Goal: Task Accomplishment & Management: Manage account settings

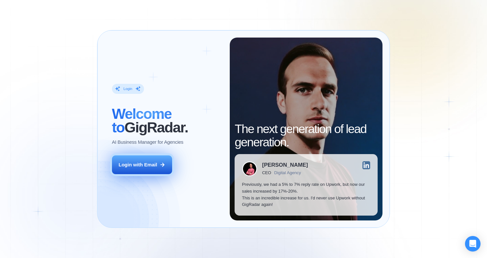
click at [166, 168] on button "Login with Email" at bounding box center [142, 164] width 60 height 19
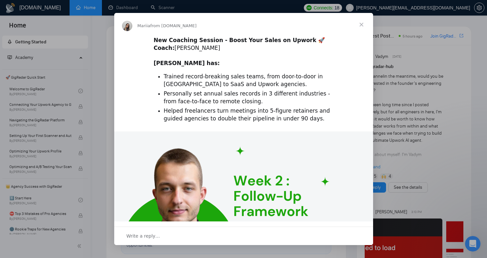
click at [362, 24] on span "Close" at bounding box center [361, 24] width 23 height 23
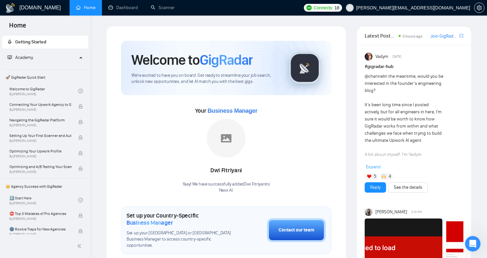
click at [84, 5] on link "Home" at bounding box center [85, 8] width 19 height 6
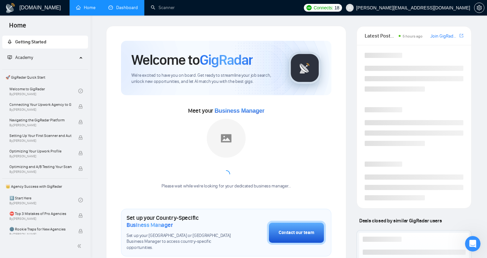
click at [115, 6] on link "Dashboard" at bounding box center [122, 8] width 29 height 6
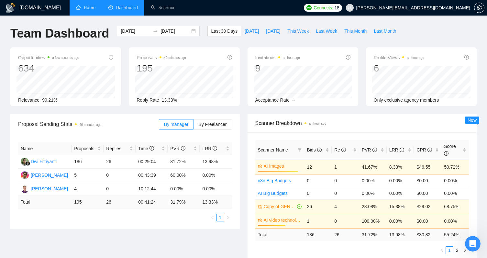
click at [311, 236] on td "186" at bounding box center [318, 234] width 28 height 13
click at [312, 235] on td "186" at bounding box center [318, 234] width 28 height 13
drag, startPoint x: 320, startPoint y: 236, endPoint x: 309, endPoint y: 236, distance: 11.3
click at [309, 236] on td "186" at bounding box center [318, 234] width 28 height 13
click at [322, 245] on div "Scanner Name Bids Re PVR LRR CPR Score AI Images 91% 12 1 41.67% 8.33% $46.55 5…" at bounding box center [362, 197] width 214 height 114
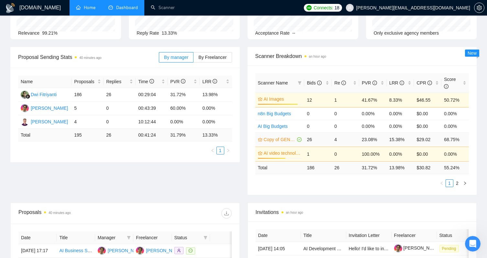
scroll to position [80, 0]
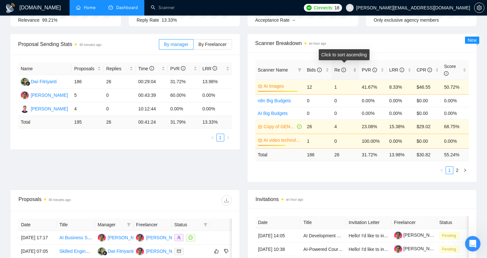
click at [345, 68] on icon "info-circle" at bounding box center [344, 70] width 5 height 5
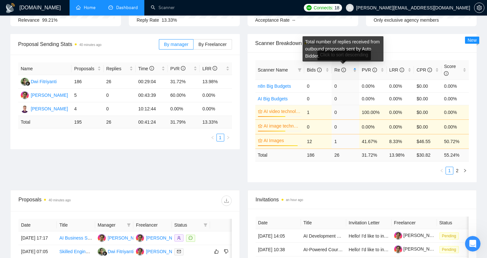
click at [345, 68] on icon "info-circle" at bounding box center [344, 70] width 5 height 5
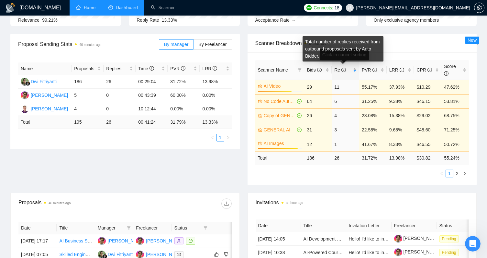
click at [345, 68] on icon "info-circle" at bounding box center [344, 70] width 5 height 5
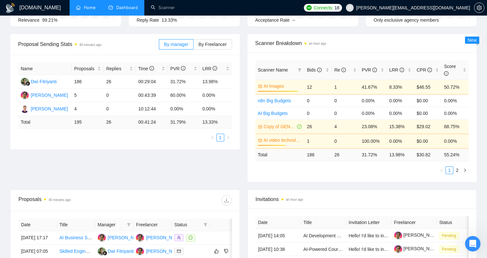
click at [282, 70] on span "Scanner Name" at bounding box center [273, 69] width 30 height 5
click at [299, 70] on icon "filter" at bounding box center [300, 69] width 4 height 3
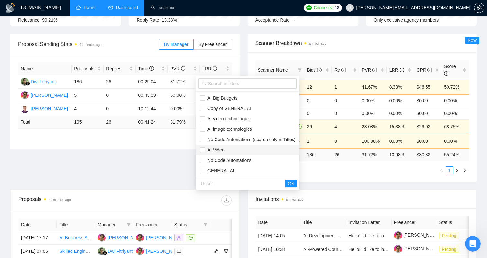
scroll to position [0, 0]
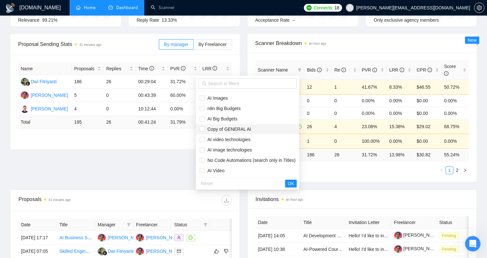
click at [205, 128] on span "Copy of GENERAL AI" at bounding box center [228, 129] width 46 height 5
checkbox input "true"
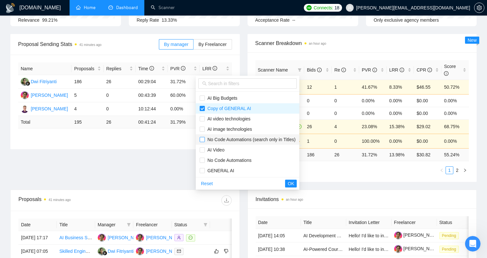
click at [203, 141] on input "checkbox" at bounding box center [202, 139] width 5 height 5
checkbox input "true"
click at [203, 163] on label at bounding box center [202, 160] width 5 height 7
click at [203, 163] on input "checkbox" at bounding box center [202, 160] width 5 height 5
click at [204, 161] on input "checkbox" at bounding box center [202, 160] width 5 height 5
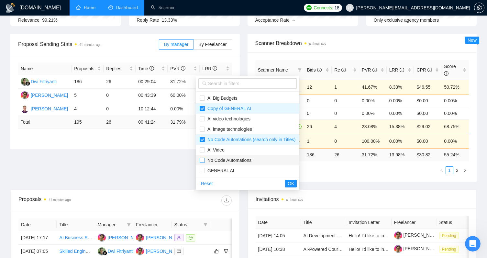
checkbox input "true"
click at [204, 169] on input "checkbox" at bounding box center [202, 170] width 5 height 5
checkbox input "true"
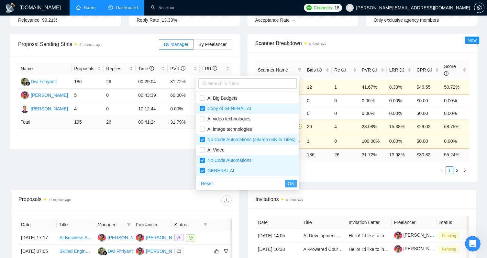
click at [297, 186] on button "OK" at bounding box center [291, 184] width 12 height 8
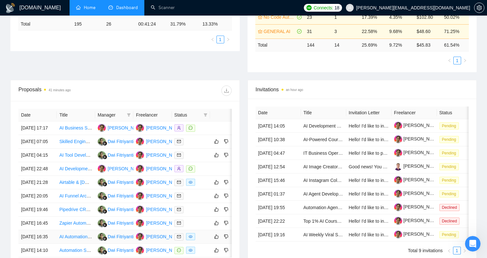
scroll to position [89, 0]
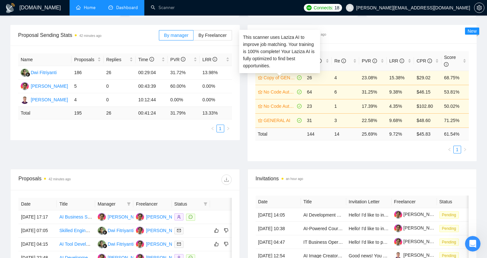
click at [278, 76] on link "Copy of GENERAL AI" at bounding box center [280, 77] width 32 height 7
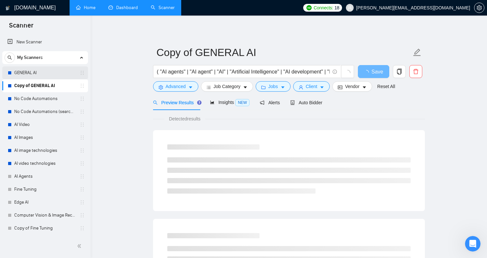
click at [50, 70] on link "GENERAL AI" at bounding box center [45, 72] width 62 height 13
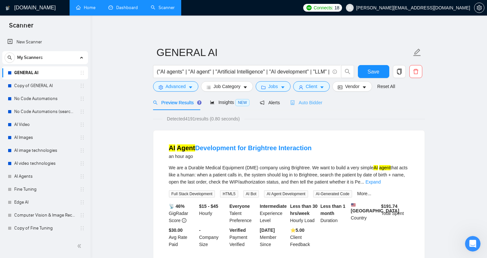
click at [302, 107] on div "Auto Bidder" at bounding box center [306, 102] width 32 height 15
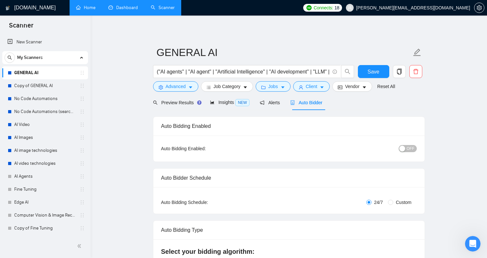
checkbox input "true"
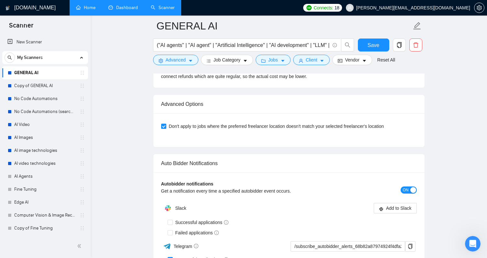
scroll to position [1843, 0]
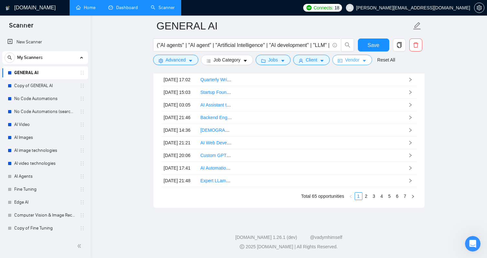
click at [367, 63] on button "Vendor" at bounding box center [353, 60] width 40 height 10
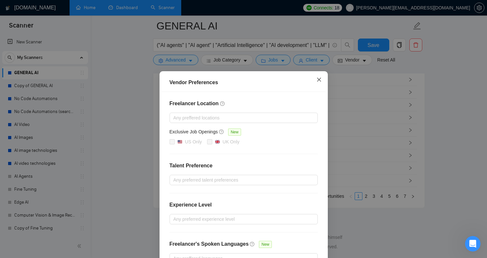
click at [318, 78] on icon "close" at bounding box center [319, 79] width 5 height 5
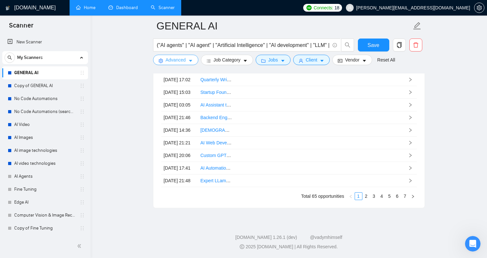
click at [184, 60] on span "Advanced" at bounding box center [176, 59] width 20 height 7
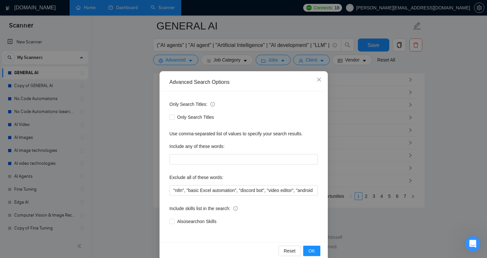
click at [133, 91] on div "Advanced Search Options Only Search Titles: Only Search Titles Use comma-separa…" at bounding box center [243, 129] width 487 height 258
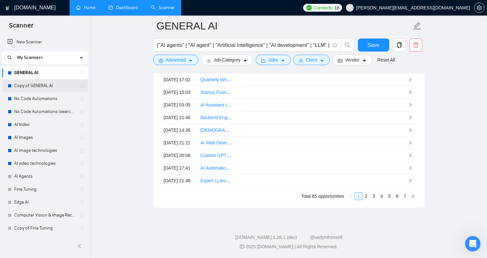
click at [57, 85] on link "Copy of GENERAL AI" at bounding box center [45, 85] width 62 height 13
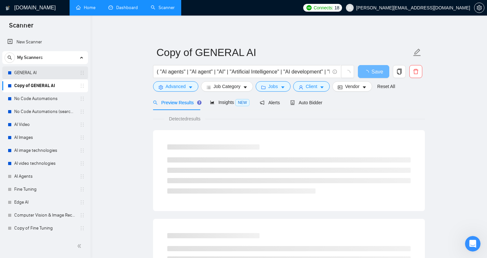
click at [51, 74] on link "GENERAL AI" at bounding box center [45, 72] width 62 height 13
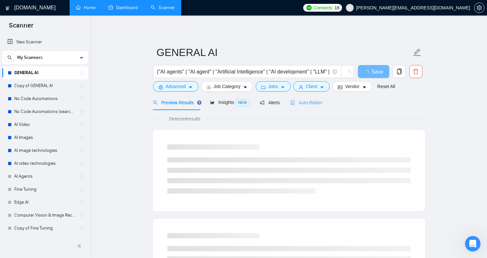
click at [311, 107] on div "Auto Bidder" at bounding box center [306, 102] width 32 height 15
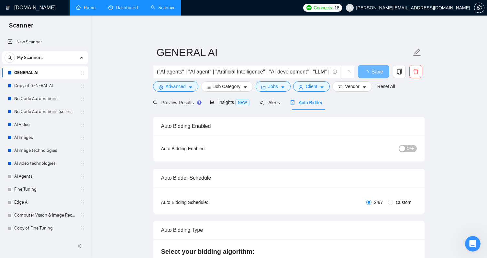
checkbox input "true"
click at [220, 105] on div "Insights NEW" at bounding box center [230, 102] width 40 height 7
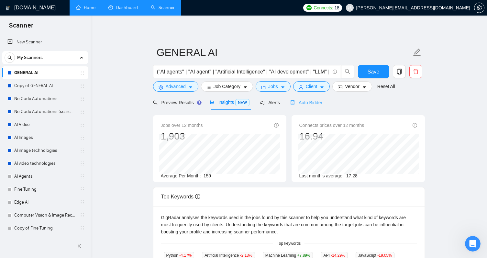
click at [303, 108] on div "Auto Bidder" at bounding box center [306, 102] width 32 height 15
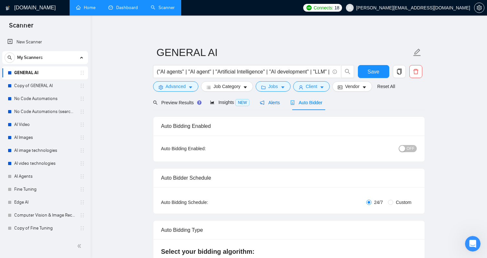
click at [269, 106] on div "Alerts" at bounding box center [270, 102] width 20 height 7
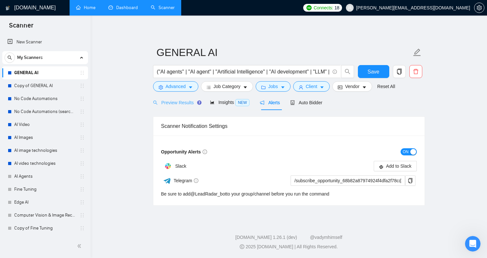
click at [189, 98] on div "Preview Results" at bounding box center [176, 102] width 47 height 15
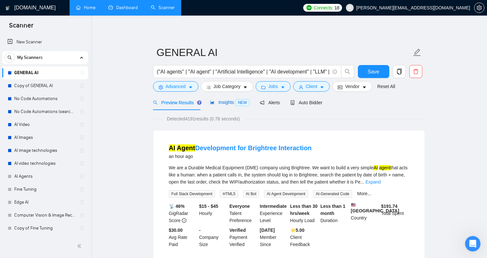
click at [224, 100] on span "Insights NEW" at bounding box center [230, 102] width 40 height 5
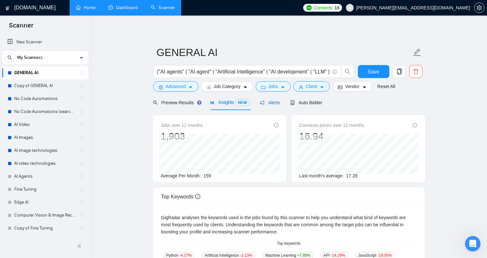
click at [278, 105] on span "Alerts" at bounding box center [270, 102] width 20 height 5
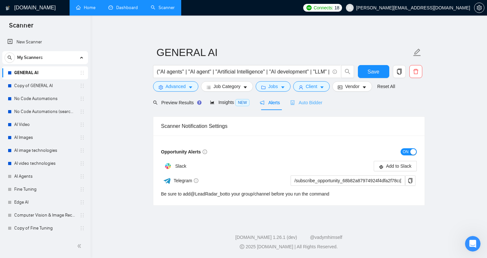
click at [301, 108] on div "Auto Bidder" at bounding box center [306, 102] width 32 height 15
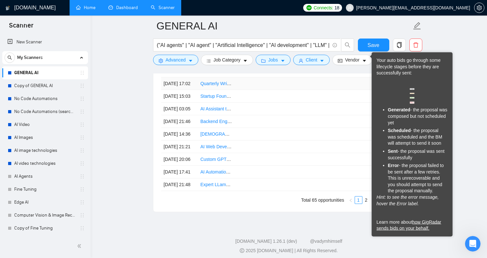
scroll to position [1843, 0]
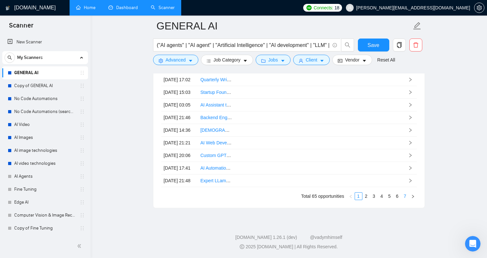
click at [406, 197] on link "7" at bounding box center [405, 196] width 7 height 7
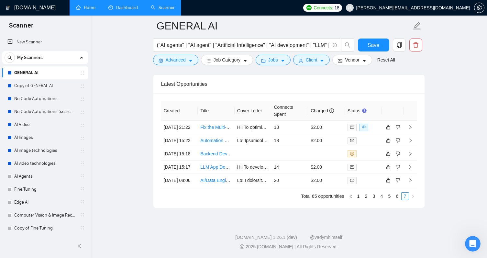
scroll to position [1744, 0]
